Goal: Navigation & Orientation: Find specific page/section

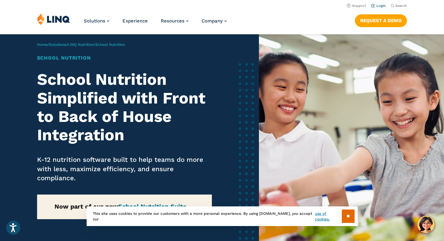
click at [382, 4] on link "Login" at bounding box center [378, 6] width 15 height 4
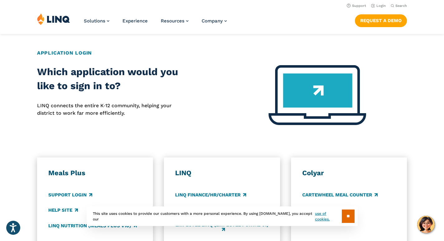
scroll to position [218, 0]
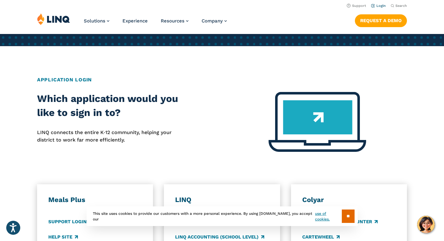
click at [381, 4] on link "Login" at bounding box center [378, 6] width 15 height 4
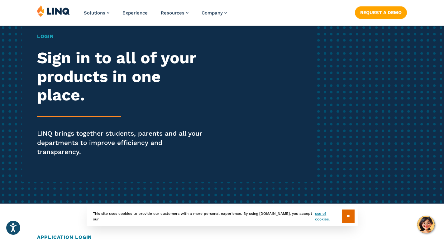
scroll to position [62, 0]
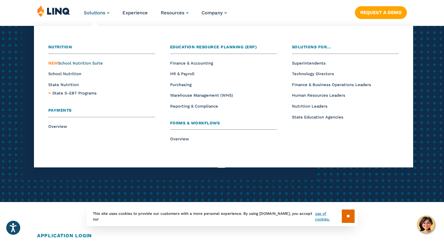
click at [75, 62] on span "NEW School Nutrition Suite" at bounding box center [75, 63] width 54 height 5
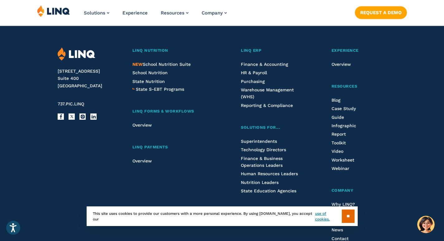
scroll to position [747, 0]
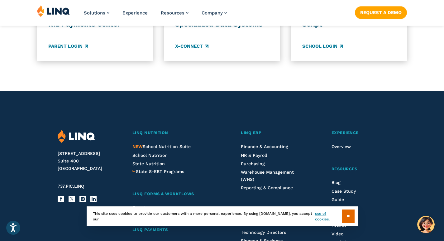
scroll to position [623, 0]
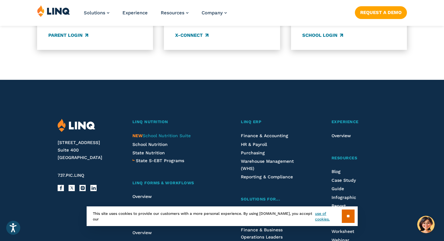
click at [158, 133] on span "NEW School Nutrition Suite" at bounding box center [161, 135] width 58 height 5
